Goal: Task Accomplishment & Management: Manage account settings

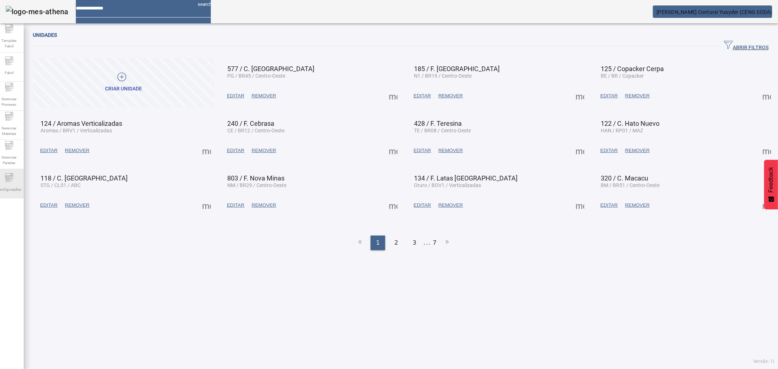
click at [16, 184] on span "Configurações" at bounding box center [9, 189] width 28 height 10
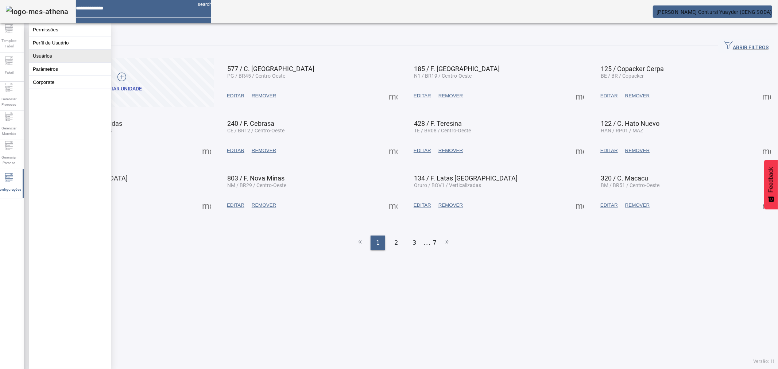
click at [53, 61] on button "Usuários" at bounding box center [70, 56] width 82 height 13
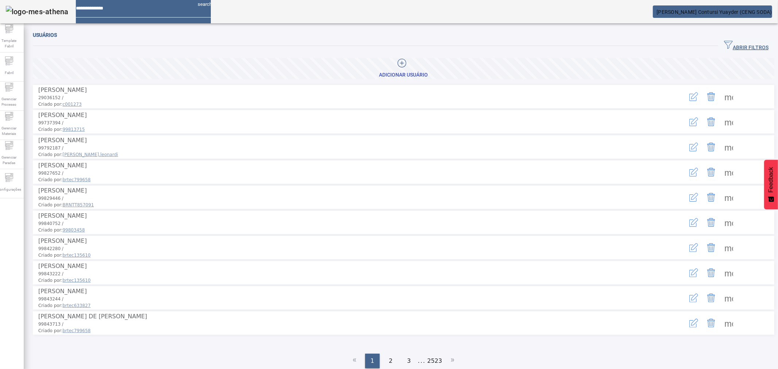
click at [735, 46] on span "ABRIR FILTROS" at bounding box center [746, 45] width 44 height 11
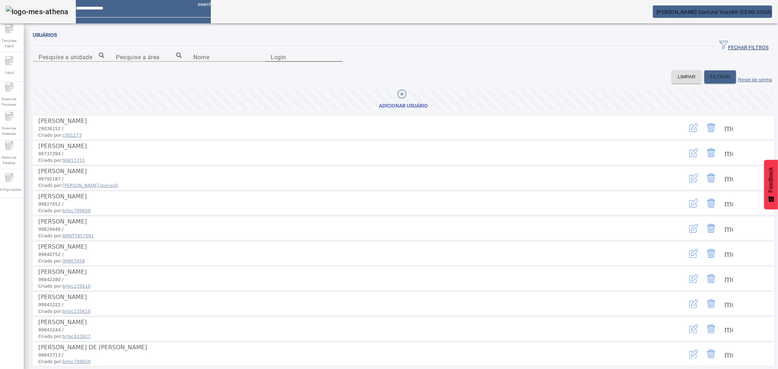
click at [336, 62] on input "Login" at bounding box center [304, 57] width 66 height 9
click at [712, 81] on span "FILTRAR" at bounding box center [720, 76] width 20 height 7
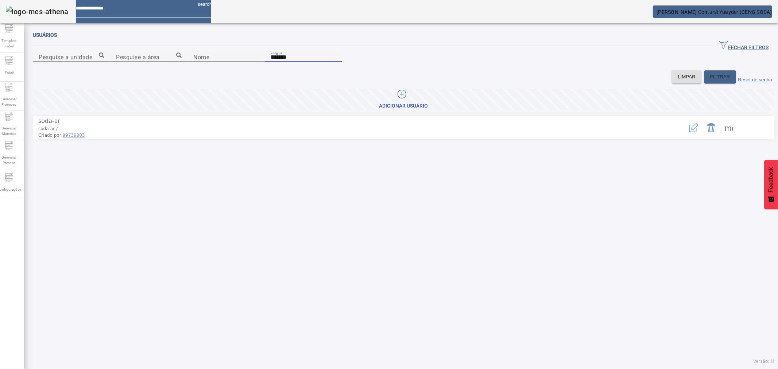
drag, startPoint x: 417, startPoint y: 95, endPoint x: 396, endPoint y: 97, distance: 20.8
click at [396, 70] on content "Pesquise a unidade Pesquise a área Nome Login *******" at bounding box center [403, 62] width 741 height 18
type input "***"
click at [710, 81] on span "FILTRAR" at bounding box center [720, 76] width 20 height 7
click at [722, 136] on span at bounding box center [729, 128] width 18 height 18
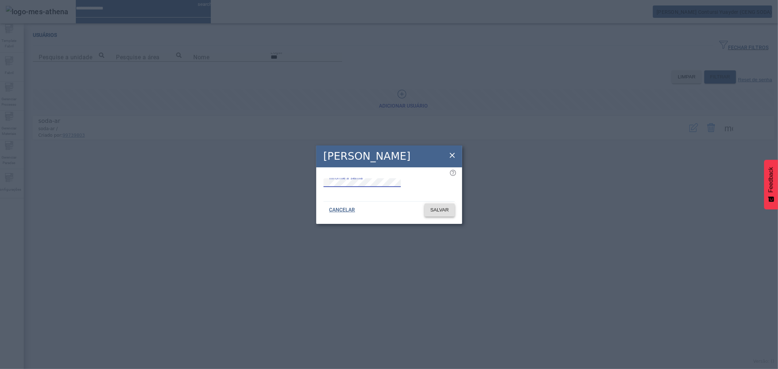
click at [438, 214] on span "SALVAR" at bounding box center [439, 209] width 19 height 7
